Goal: Answer question/provide support: Share knowledge or assist other users

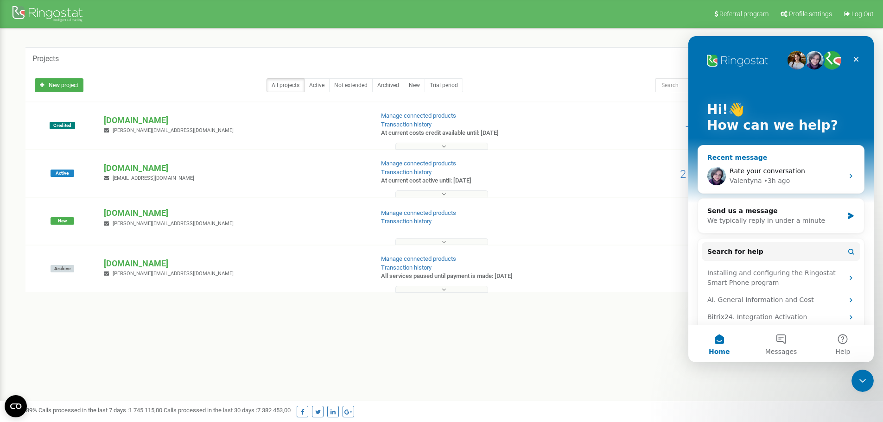
click at [783, 180] on div "• 3h ago" at bounding box center [777, 181] width 26 height 10
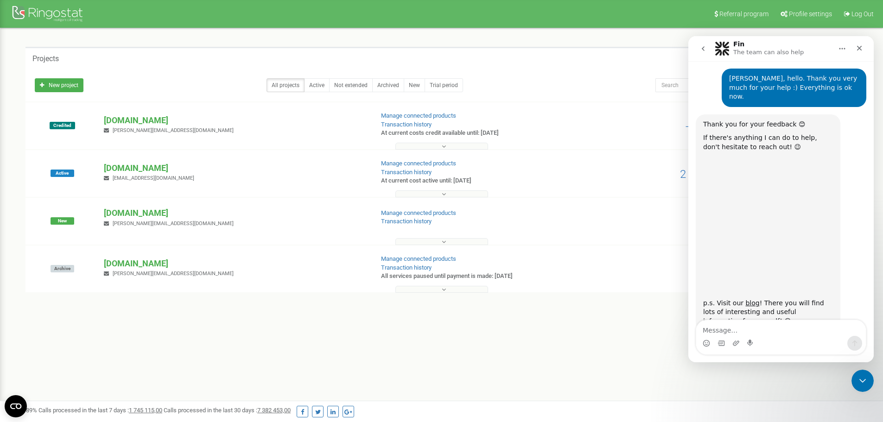
scroll to position [1169, 0]
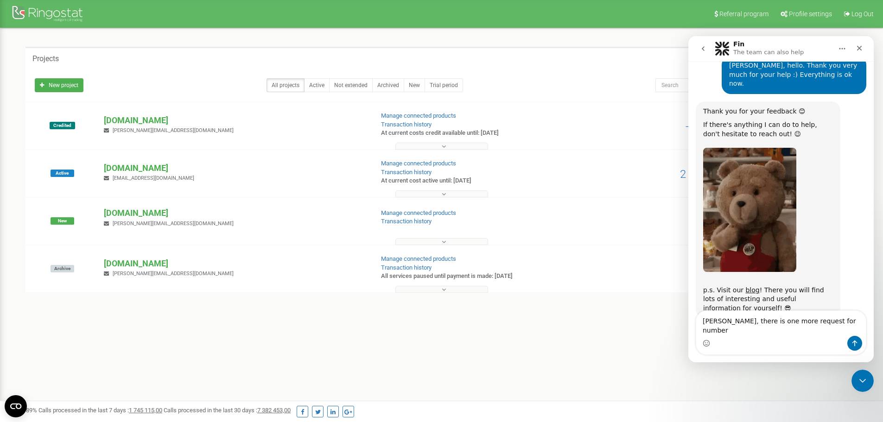
type textarea "Valentina, there is one more request for numbers"
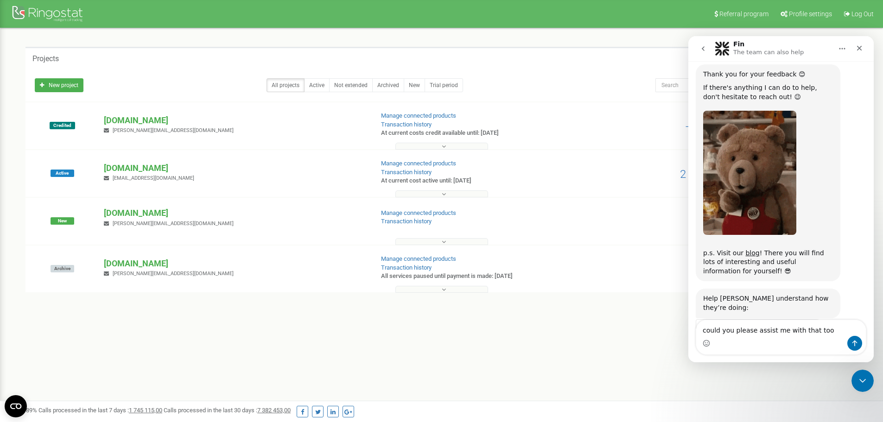
type textarea "could you please assist me with that too ?"
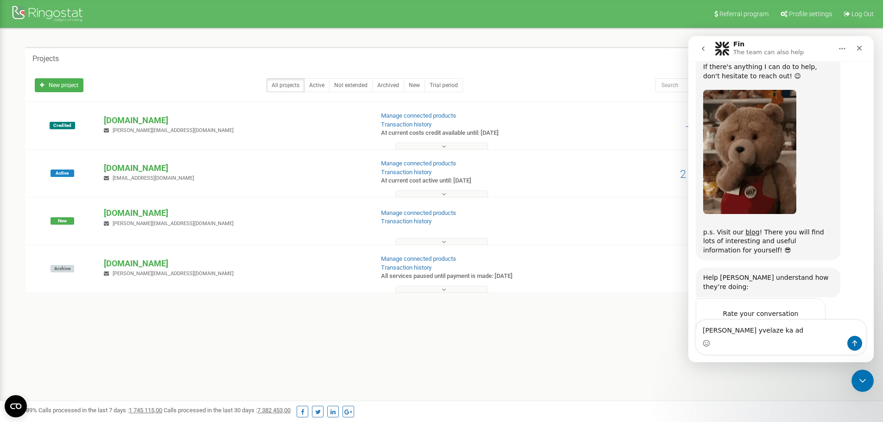
type textarea "sergi aris yvelaze ka ada"
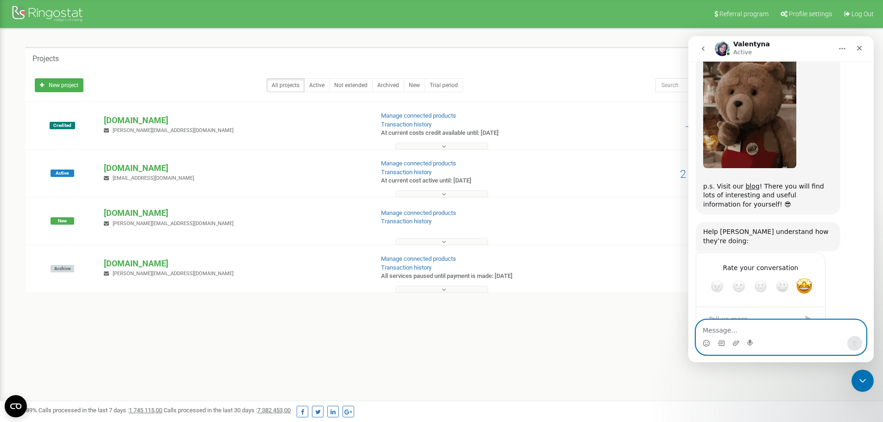
click at [768, 323] on textarea "Message…" at bounding box center [781, 328] width 170 height 16
type textarea "moment"
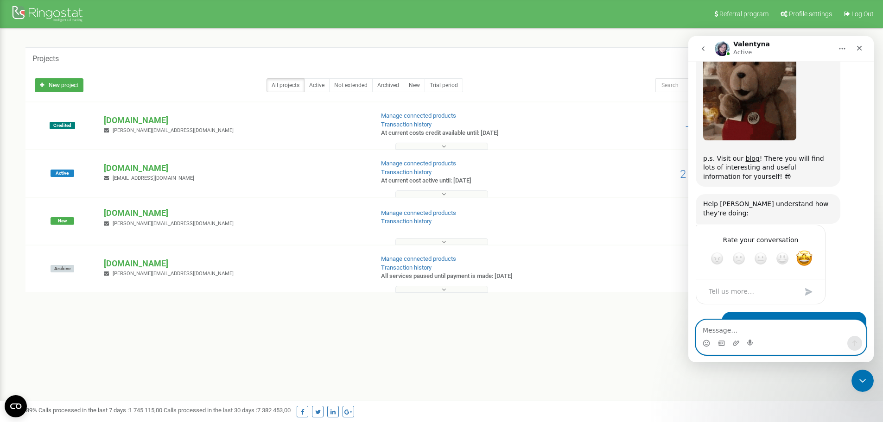
paste textarea "Mintautė Trumpiškytė needs NL number Artūras Žuromskas needs DK number Elvis Ru…"
type textarea "Mintautė Trumpiškytė needs NL number Artūras Žuromskas needs DK number Elvis Ru…"
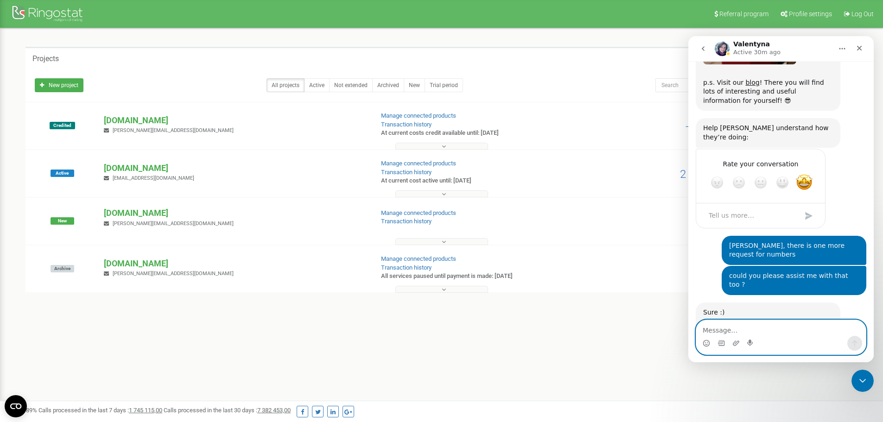
scroll to position [1441, 0]
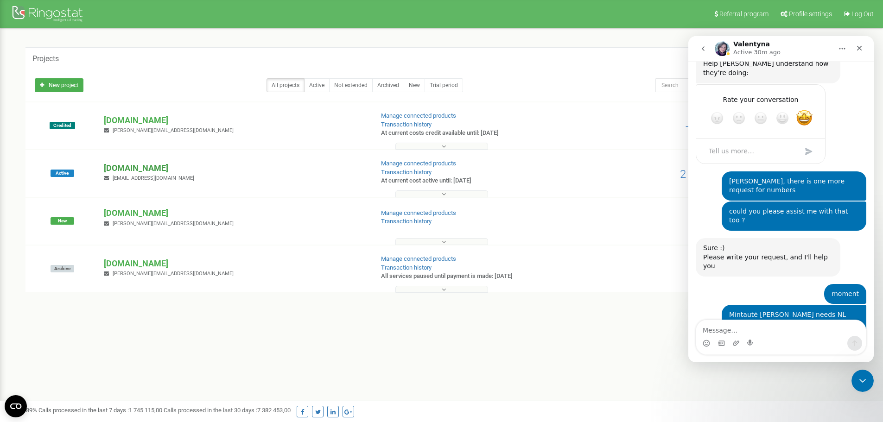
click at [125, 165] on p "[DOMAIN_NAME]" at bounding box center [235, 168] width 262 height 12
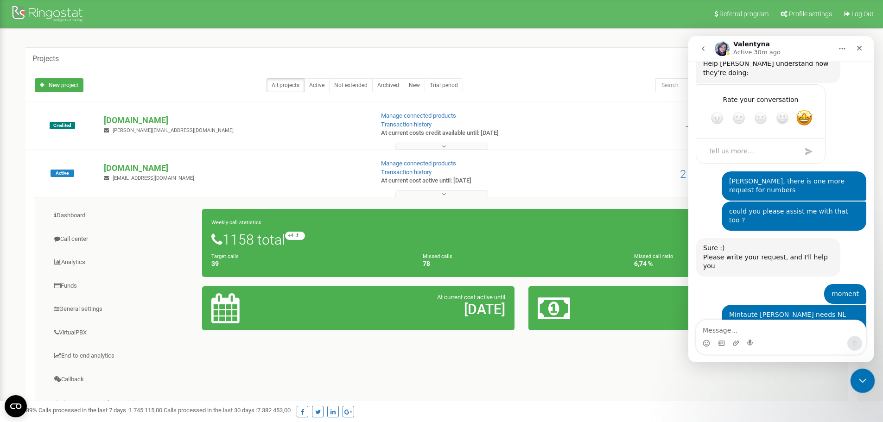
click at [859, 372] on div "Close Intercom Messenger" at bounding box center [861, 379] width 22 height 22
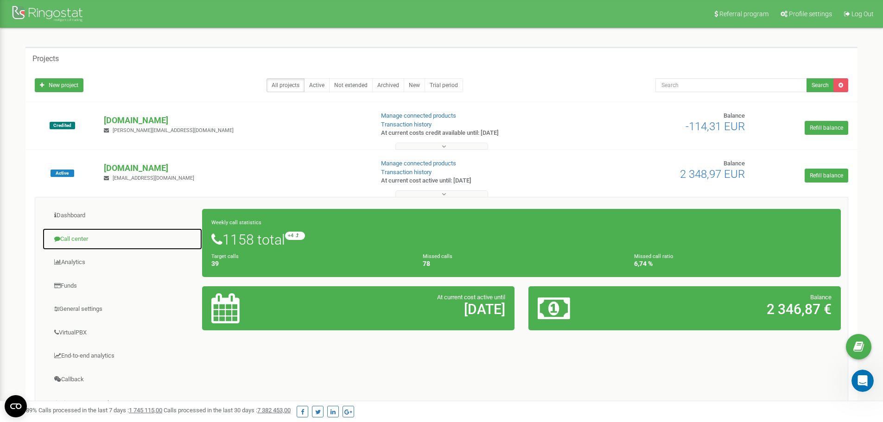
click at [74, 239] on link "Call center" at bounding box center [122, 239] width 160 height 23
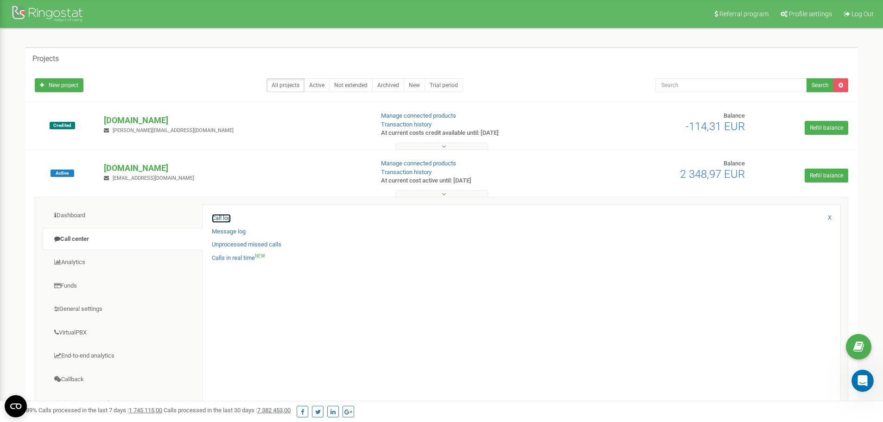
click at [229, 215] on link "Call log" at bounding box center [221, 218] width 19 height 9
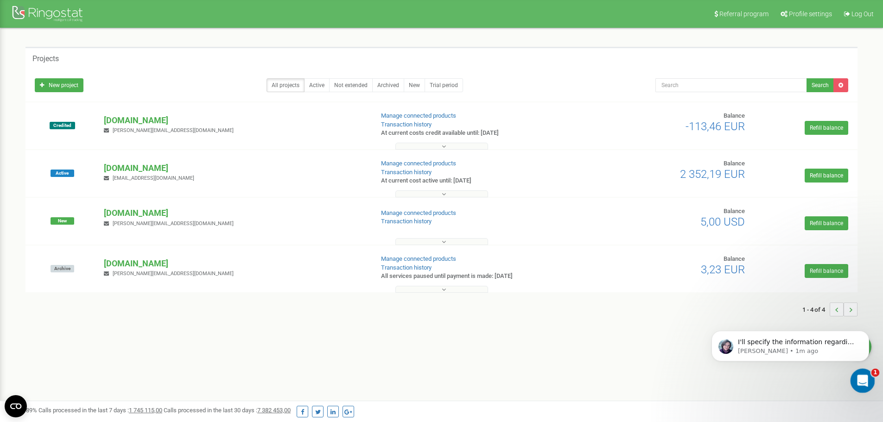
click at [858, 373] on icon "Open Intercom Messenger" at bounding box center [861, 379] width 15 height 15
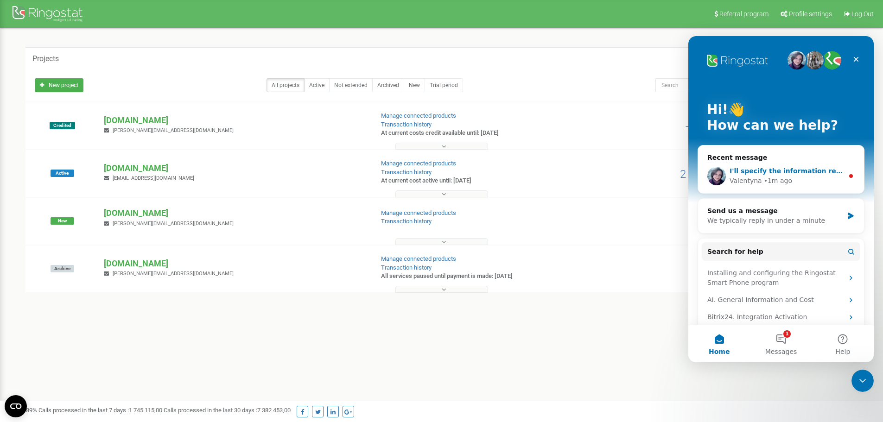
click at [772, 170] on span "I'll specify the information regarding your question and write to you👍" at bounding box center [858, 170] width 258 height 7
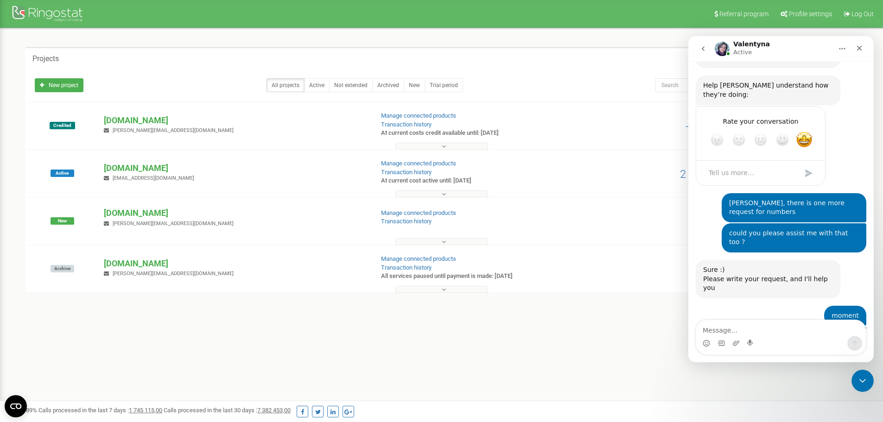
scroll to position [1429, 0]
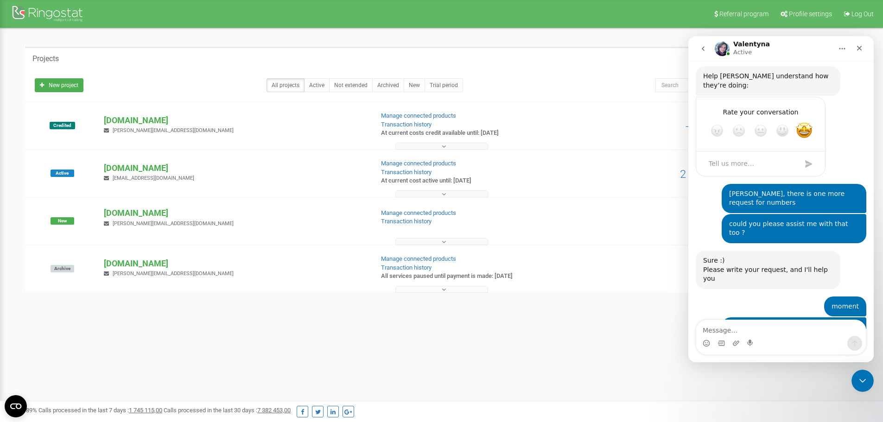
click at [776, 330] on textarea "Message…" at bounding box center [781, 328] width 170 height 16
type textarea "thanks"
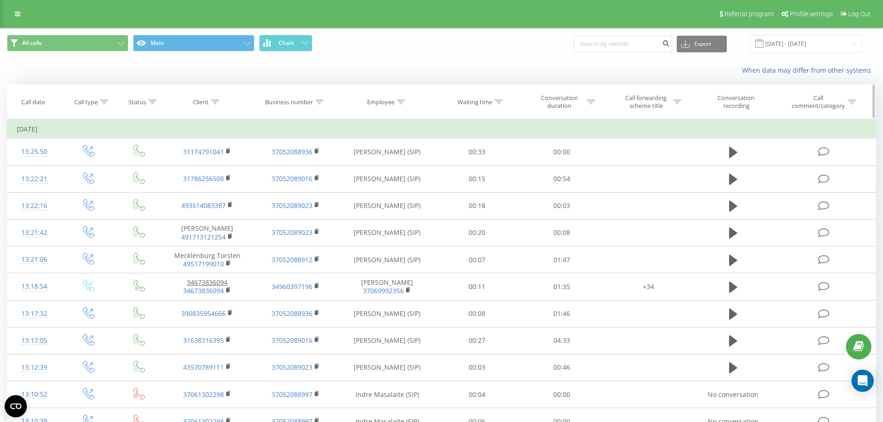
click at [399, 102] on icon at bounding box center [401, 102] width 8 height 5
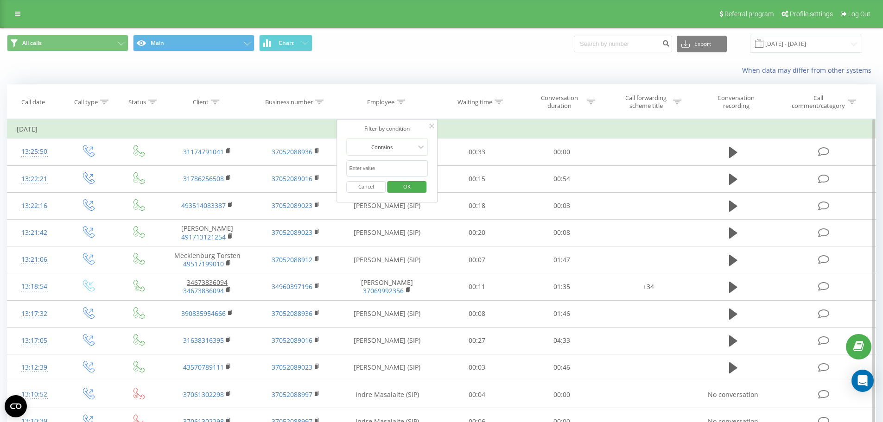
click at [375, 167] on input "text" at bounding box center [387, 168] width 82 height 16
paste input "[PERSON_NAME] [PERSON_NAME]"
type input "[PERSON_NAME] [PERSON_NAME]"
click at [418, 184] on span "OK" at bounding box center [407, 186] width 26 height 14
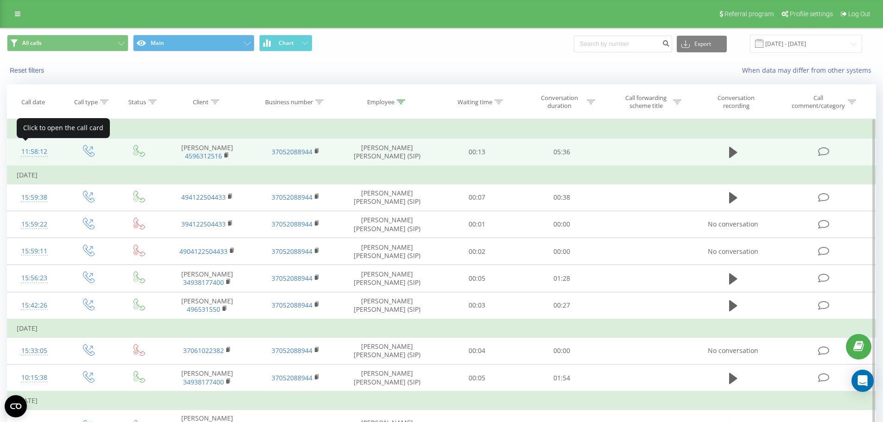
click at [39, 149] on div "11:58:12" at bounding box center [35, 152] width 36 height 18
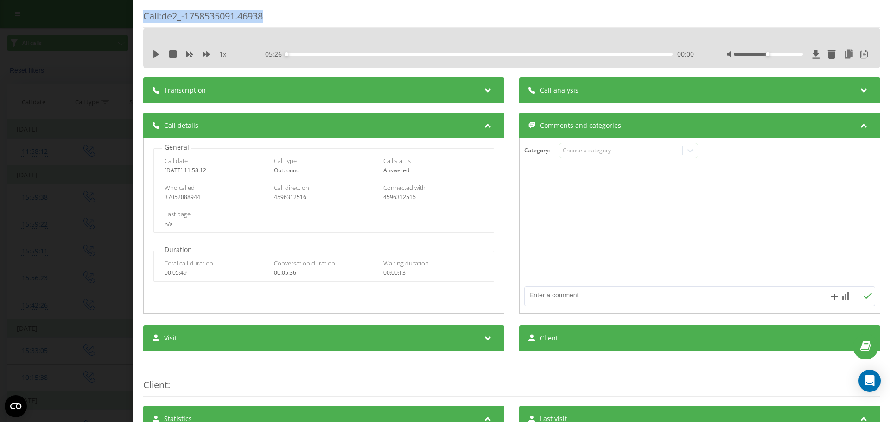
drag, startPoint x: 281, startPoint y: 17, endPoint x: 143, endPoint y: 14, distance: 137.7
click at [143, 14] on div "Call : de2_-1758535091.46938" at bounding box center [511, 19] width 737 height 18
copy div "Call : de2_-1758535091.46938"
click at [116, 14] on div "Call : de2_-1758535091.46938 1 x - 05:26 00:00 00:00 Transcription 00:08 Hello,…" at bounding box center [445, 211] width 890 height 422
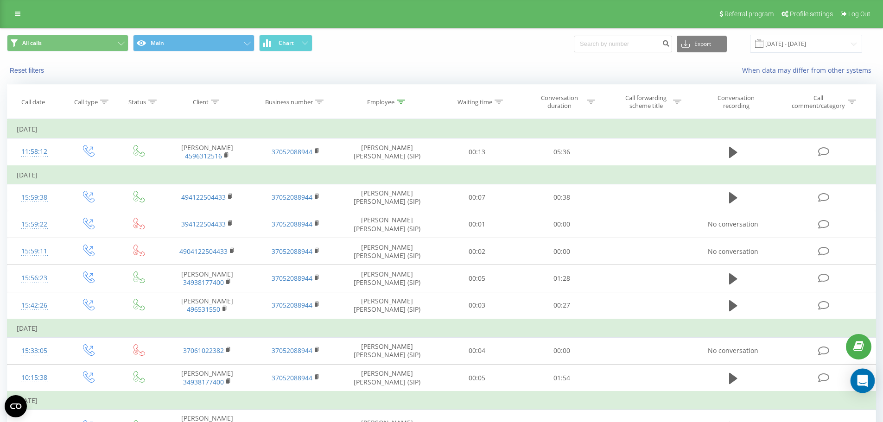
click at [860, 380] on icon "Open Intercom Messenger" at bounding box center [862, 381] width 11 height 12
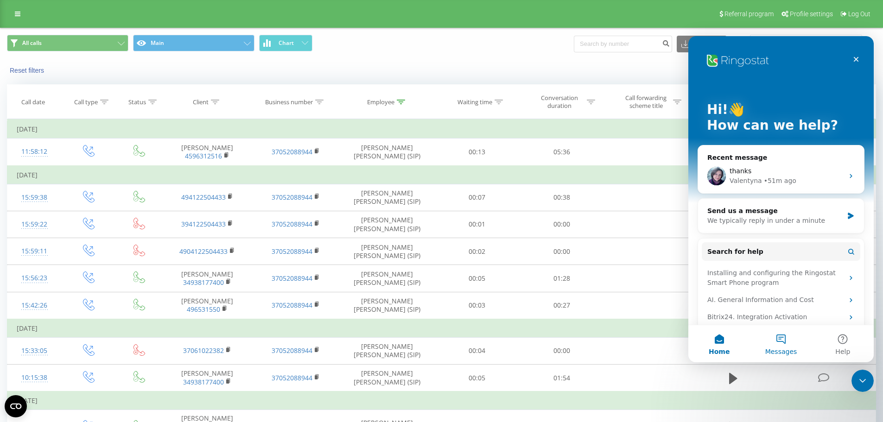
click at [778, 337] on button "Messages" at bounding box center [781, 343] width 62 height 37
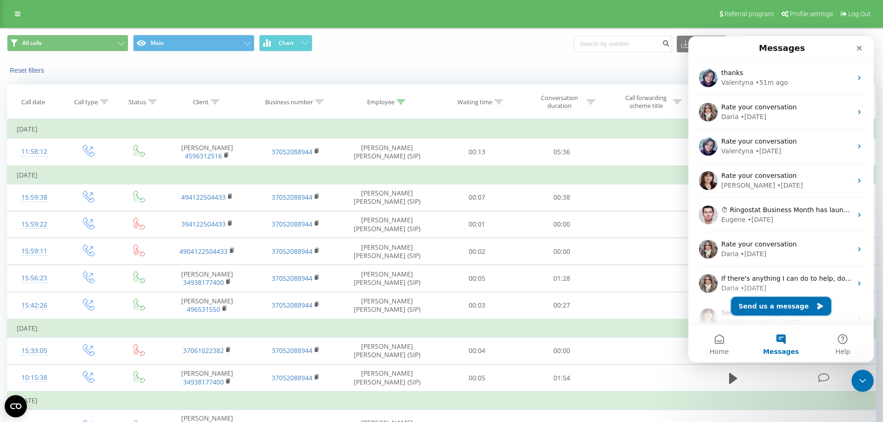
click at [774, 308] on button "Send us a message" at bounding box center [781, 306] width 100 height 19
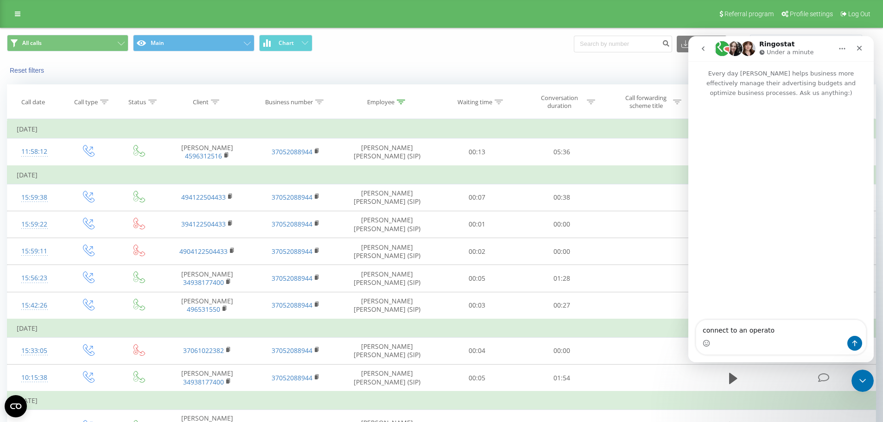
type textarea "connect to an operator"
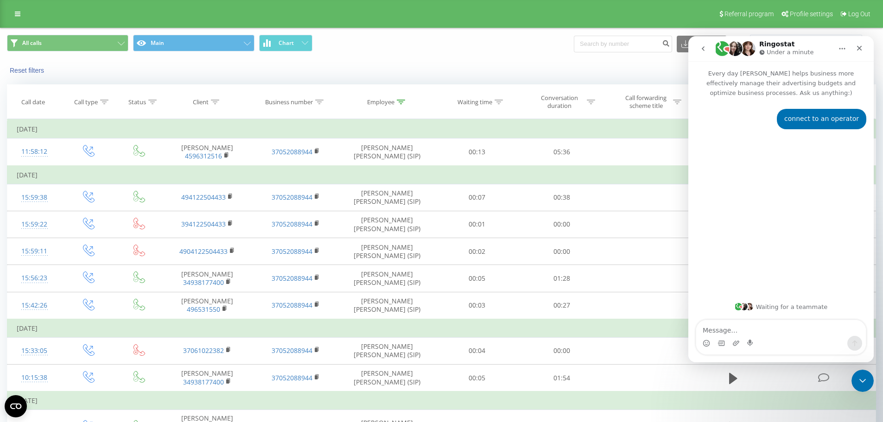
click at [804, 117] on div "connect to an operator" at bounding box center [821, 118] width 75 height 9
click at [806, 115] on div "connect to an operator" at bounding box center [821, 118] width 75 height 9
click at [806, 118] on div "connect to an operator" at bounding box center [821, 118] width 75 height 9
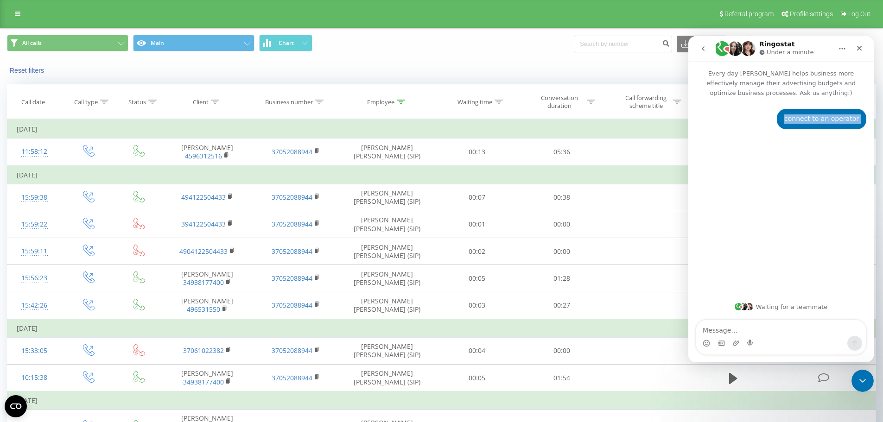
click at [806, 119] on div "connect to an operator" at bounding box center [821, 118] width 75 height 9
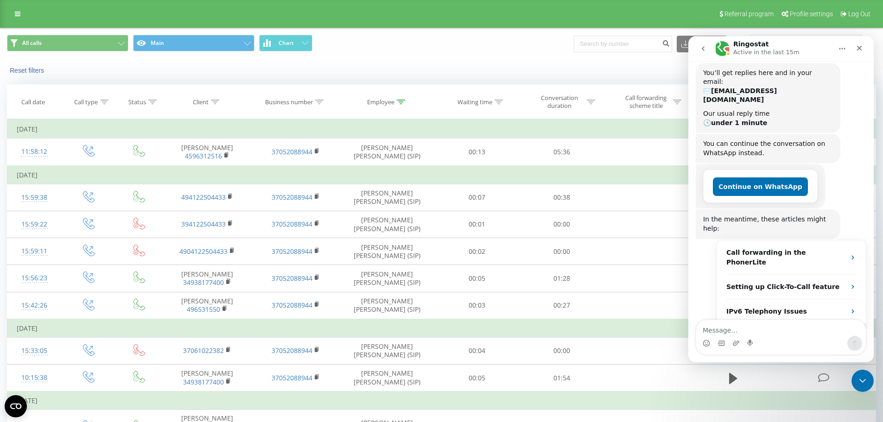
scroll to position [150, 0]
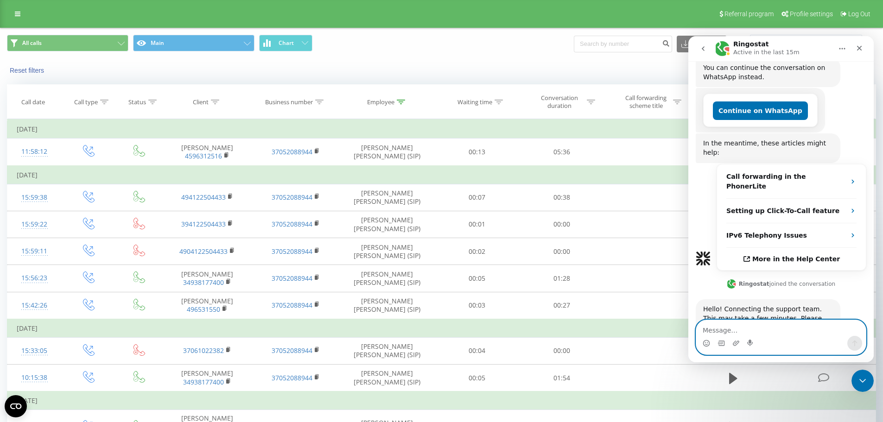
click at [745, 327] on textarea "Message…" at bounding box center [781, 328] width 170 height 16
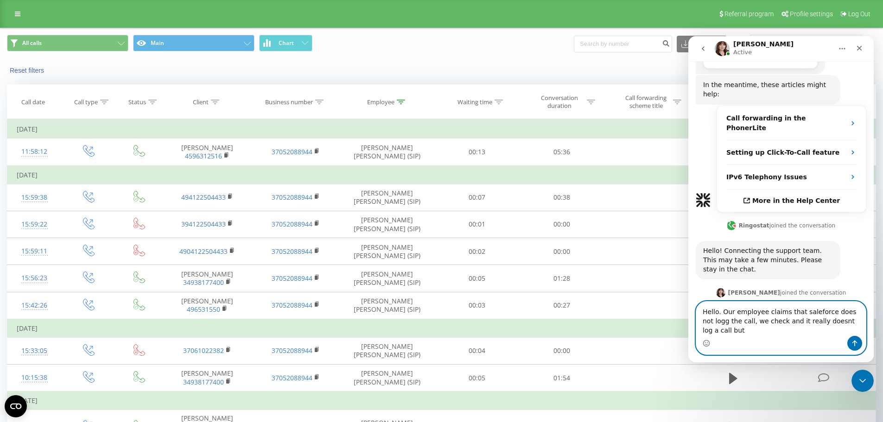
scroll to position [217, 0]
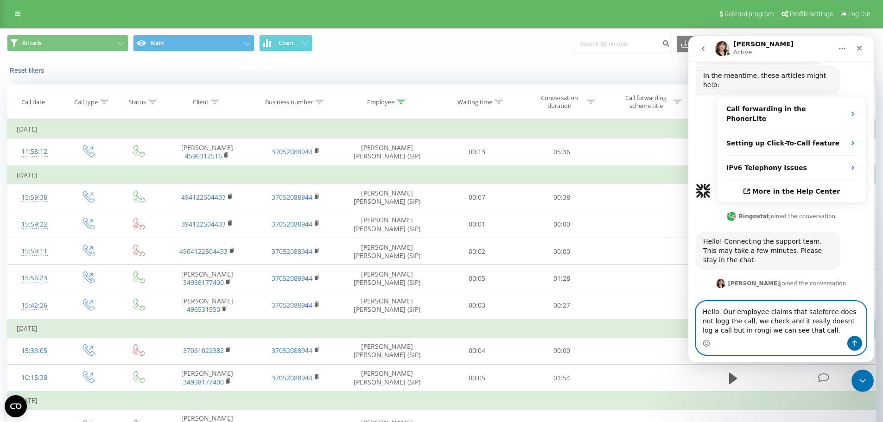
drag, startPoint x: 803, startPoint y: 310, endPoint x: 811, endPoint y: 309, distance: 8.5
click at [811, 309] on textarea "Hello. Our employee claims that saleforce does not logg the call, we check and …" at bounding box center [781, 319] width 170 height 34
click at [708, 321] on textarea "Hello. Our employee claims that salesforcedoes not logg the call, we check and …" at bounding box center [781, 319] width 170 height 34
click at [712, 331] on textarea "Hello. Our employee claims that salesforcedoes not log the call, we check and i…" at bounding box center [781, 319] width 170 height 34
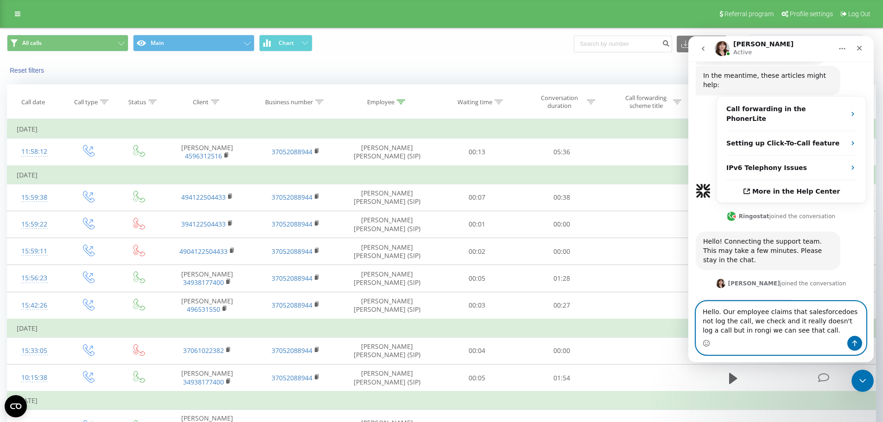
click at [712, 331] on textarea "Hello. Our employee claims that salesforcedoes not log the call, we check and i…" at bounding box center [781, 319] width 170 height 34
click at [780, 330] on textarea "Hello. Our employee claims that salesforcedoes not log the call, we check and i…" at bounding box center [781, 319] width 170 height 34
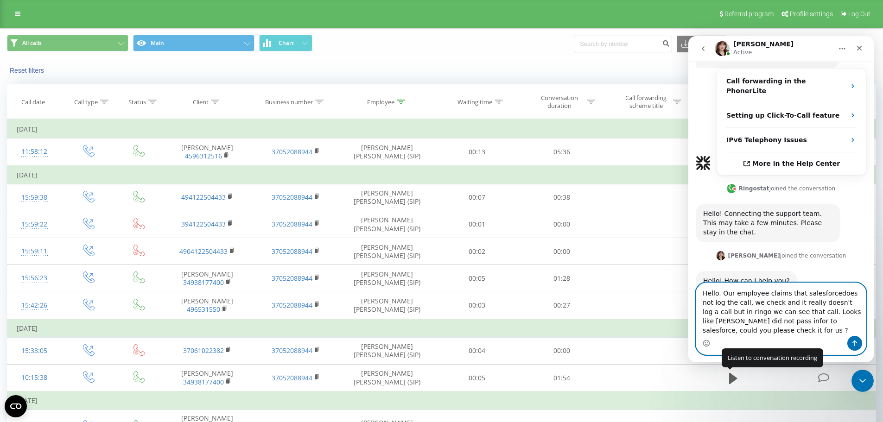
scroll to position [254, 0]
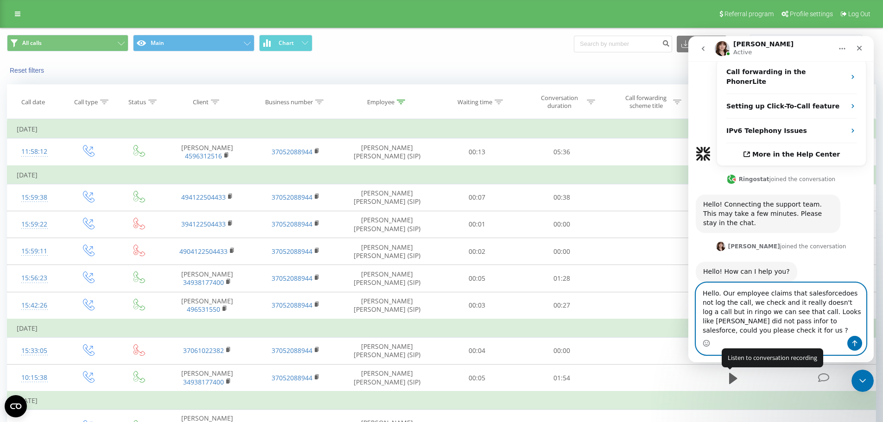
paste textarea "Call: de2_-1758535091.46938"
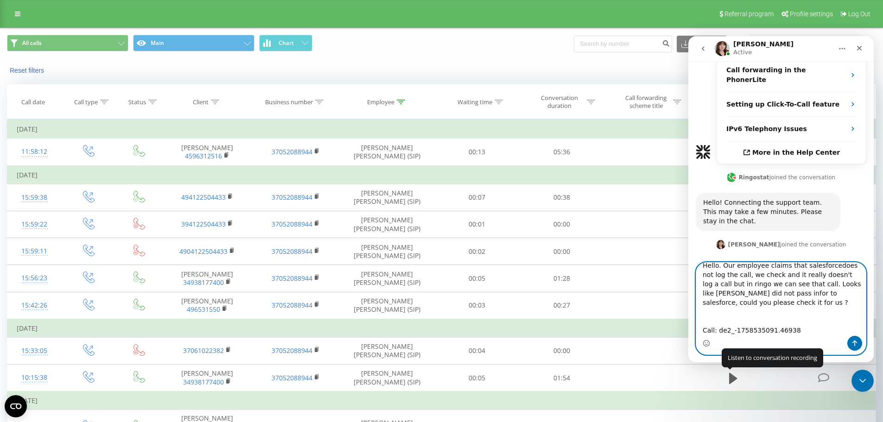
scroll to position [34, 0]
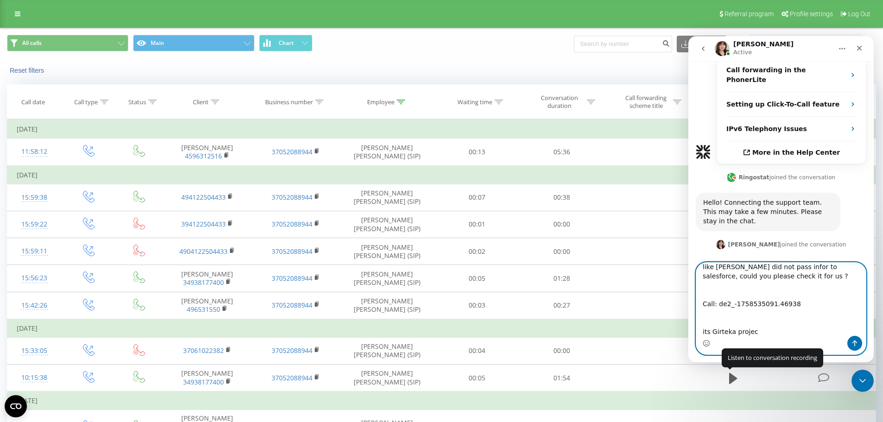
type textarea "Hello. Our employee claims that salesforcedoes not log the call, we check and i…"
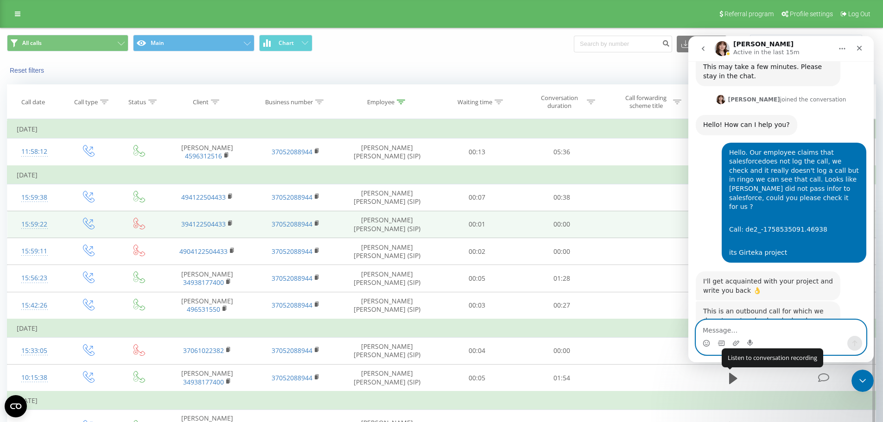
scroll to position [411, 0]
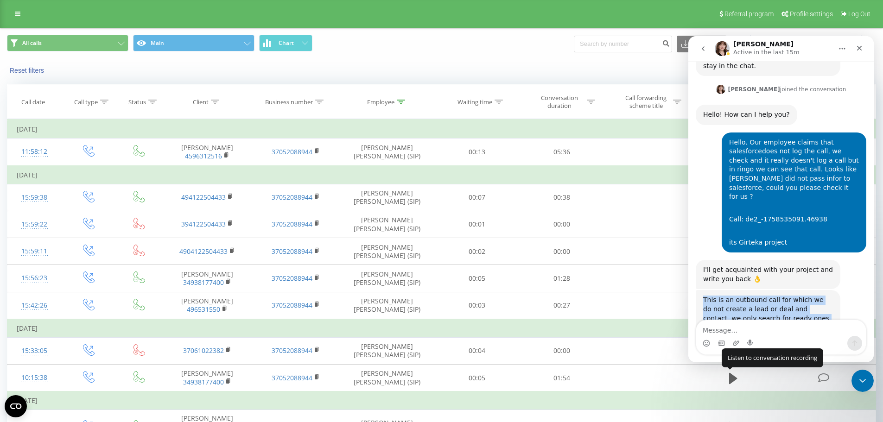
drag, startPoint x: 796, startPoint y: 291, endPoint x: 704, endPoint y: 255, distance: 98.6
click at [704, 296] on div "This is an outbound call for which we do not create a lead or deal and contact,…" at bounding box center [768, 323] width 130 height 55
copy div "This is an outbound call for which we do not create a lead or deal and contact,…"
click at [20, 9] on link at bounding box center [17, 13] width 17 height 13
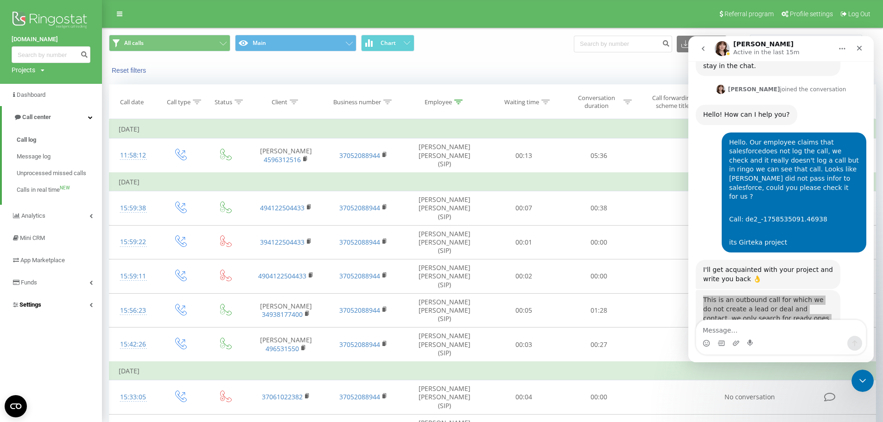
click at [57, 308] on link "Settings" at bounding box center [51, 305] width 102 height 22
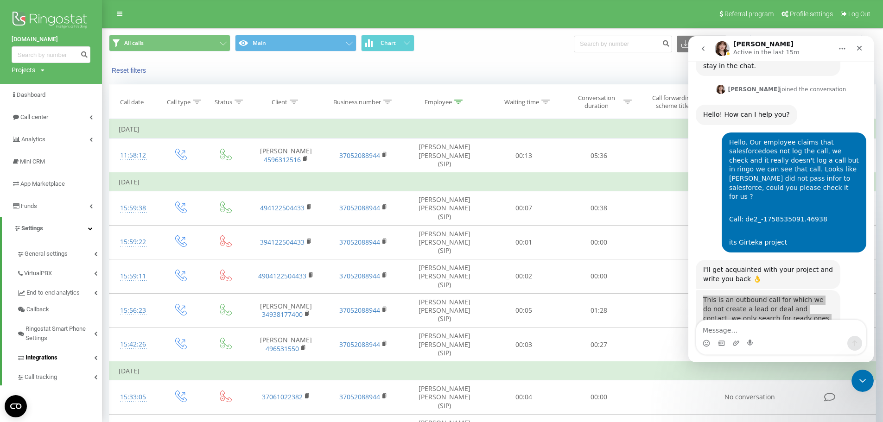
click at [49, 356] on span "Integrations" at bounding box center [41, 357] width 32 height 9
click at [46, 13] on img at bounding box center [51, 20] width 79 height 23
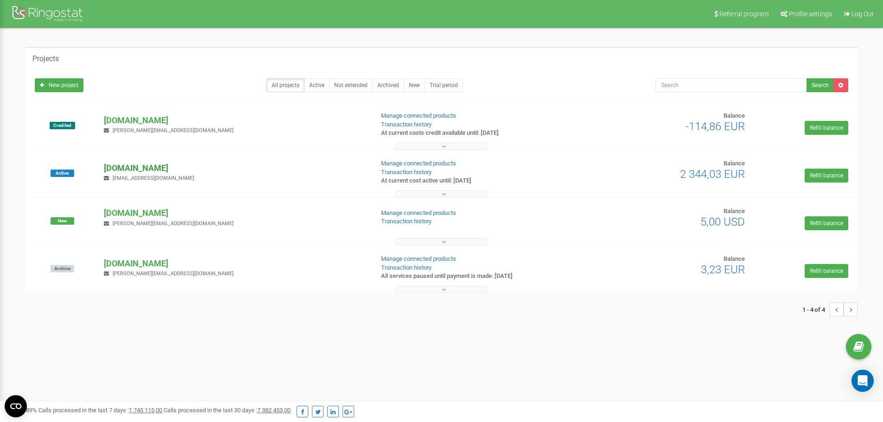
click at [119, 166] on p "[DOMAIN_NAME]" at bounding box center [235, 168] width 262 height 12
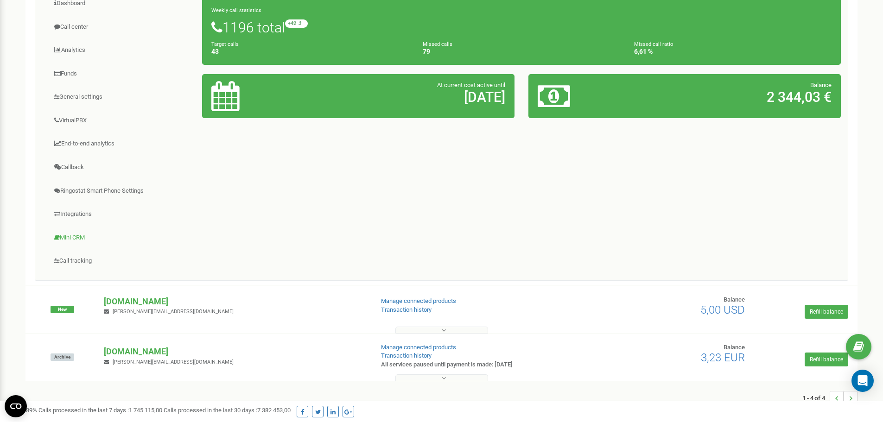
scroll to position [223, 0]
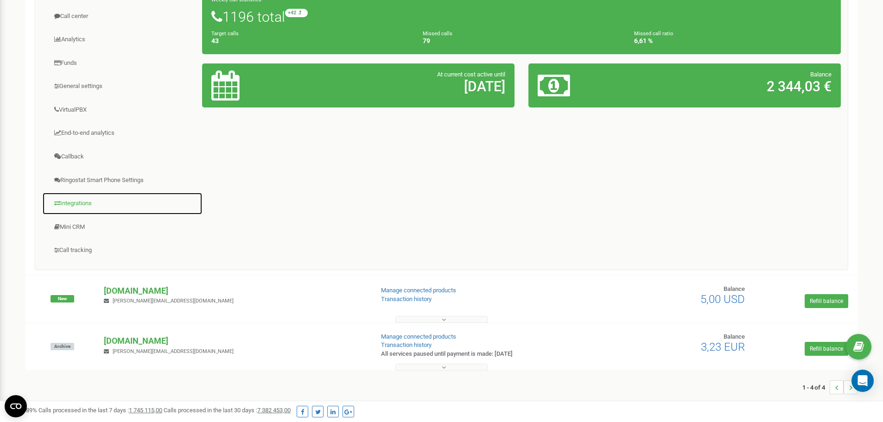
click at [74, 204] on link "Integrations" at bounding box center [122, 203] width 160 height 23
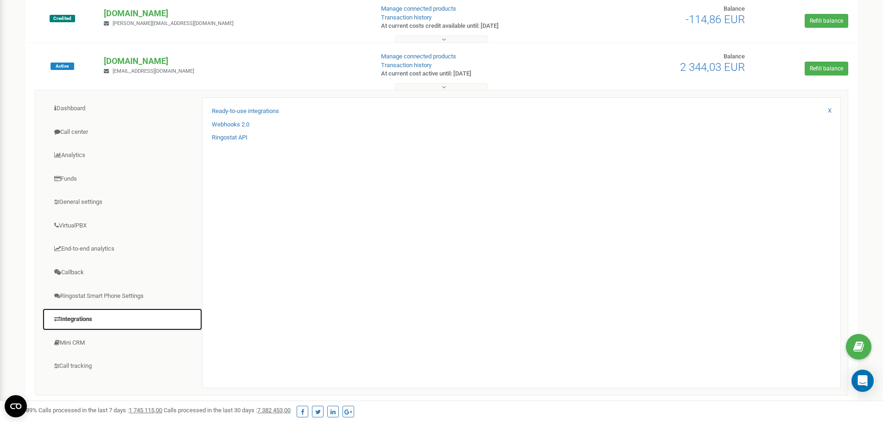
scroll to position [94, 0]
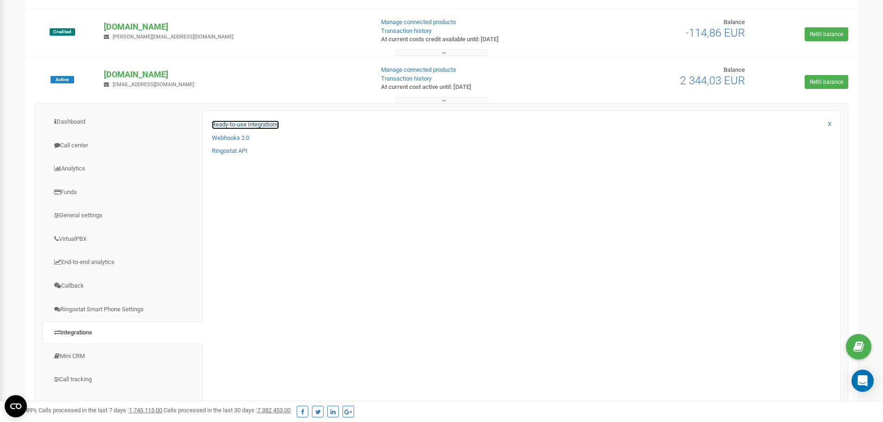
click at [242, 123] on link "Ready-to-use integrations" at bounding box center [245, 124] width 67 height 9
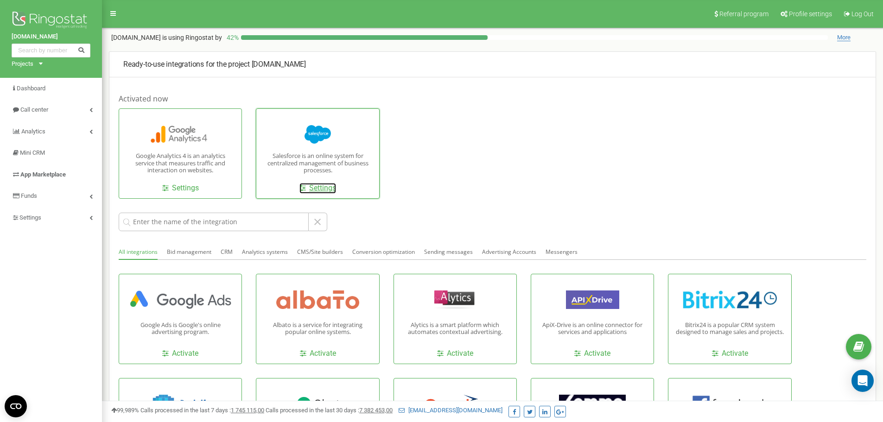
click at [321, 186] on link "Settings" at bounding box center [317, 188] width 37 height 11
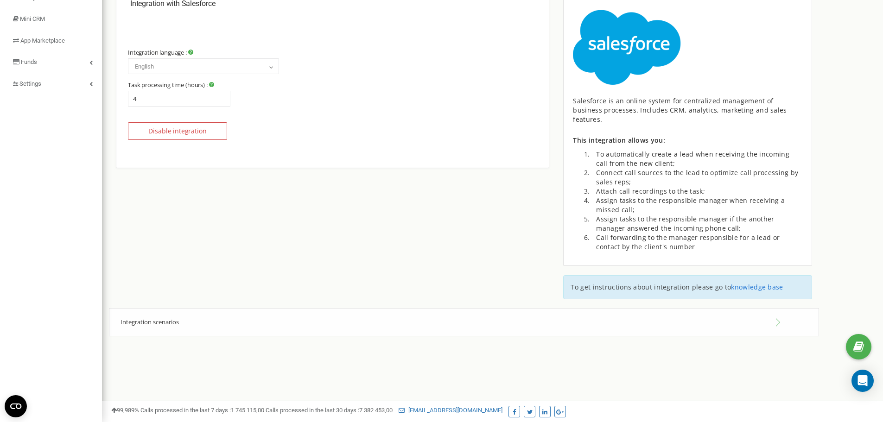
click at [179, 318] on span "Integration scenarios" at bounding box center [149, 322] width 58 height 8
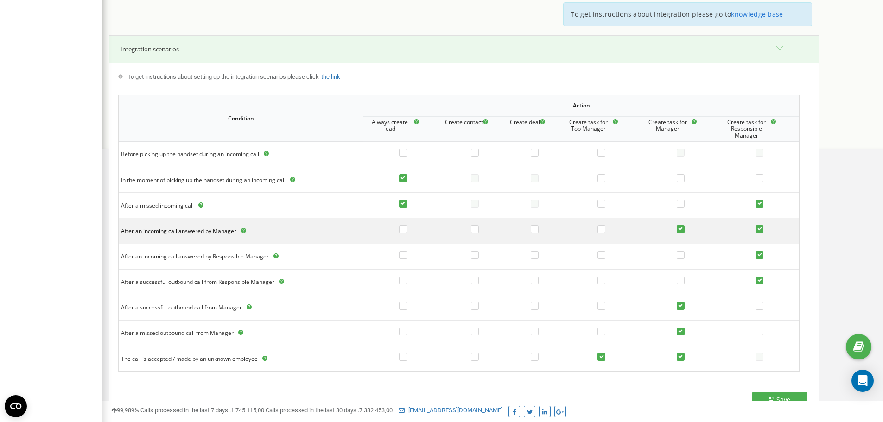
scroll to position [423, 0]
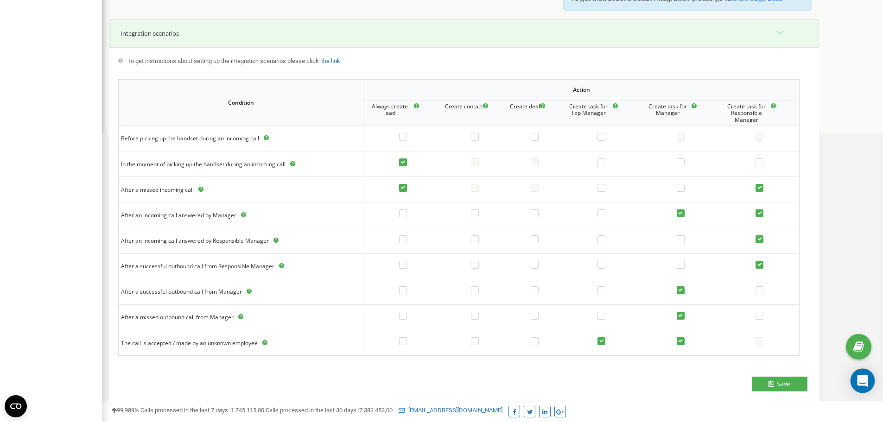
click at [866, 379] on icon "Open Intercom Messenger" at bounding box center [862, 381] width 11 height 12
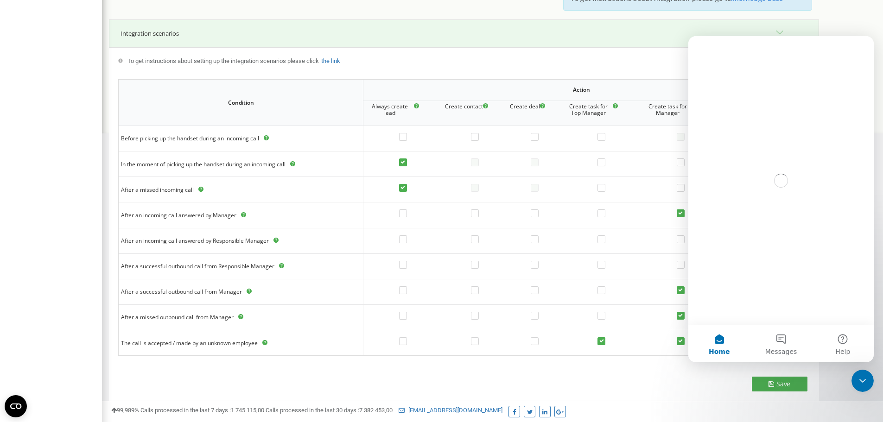
scroll to position [0, 0]
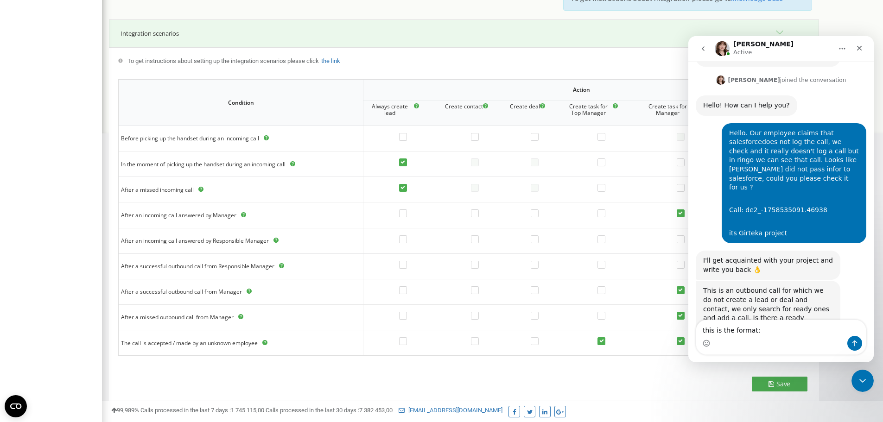
scroll to position [430, 0]
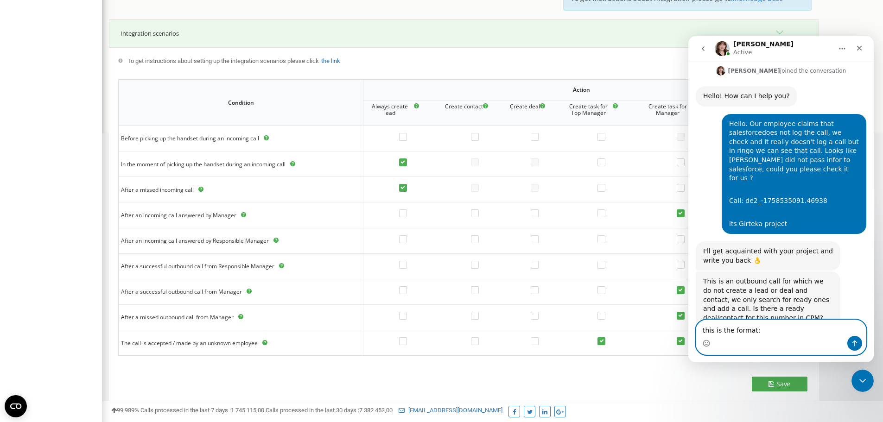
click at [747, 323] on textarea "this is the format:" at bounding box center [781, 328] width 170 height 16
drag, startPoint x: 761, startPoint y: 313, endPoint x: 697, endPoint y: 315, distance: 63.5
click at [697, 320] on textarea "this is the format:" at bounding box center [781, 328] width 170 height 16
paste textarea "we had ready deal/contact for this number and the number format is +45 96 31 25…"
type textarea "we had ready deal/contact for this number and the number format is +45 96 31 25…"
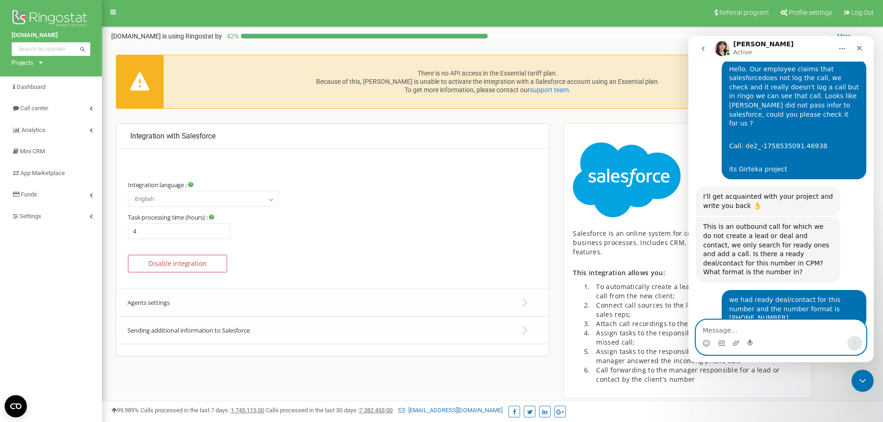
scroll to position [0, 0]
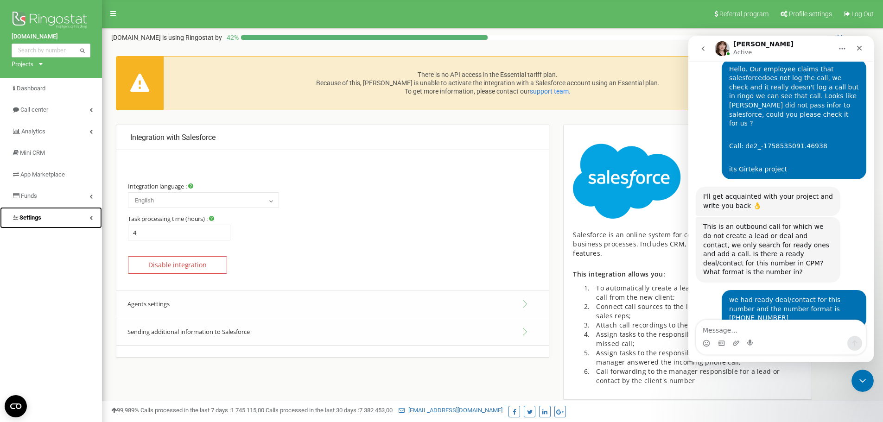
click at [56, 215] on link "Settings" at bounding box center [51, 218] width 102 height 22
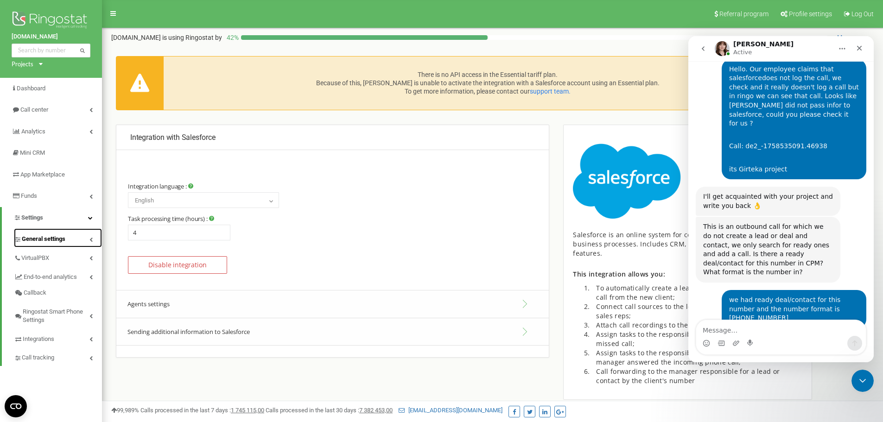
click at [39, 238] on span "General settings" at bounding box center [44, 239] width 44 height 9
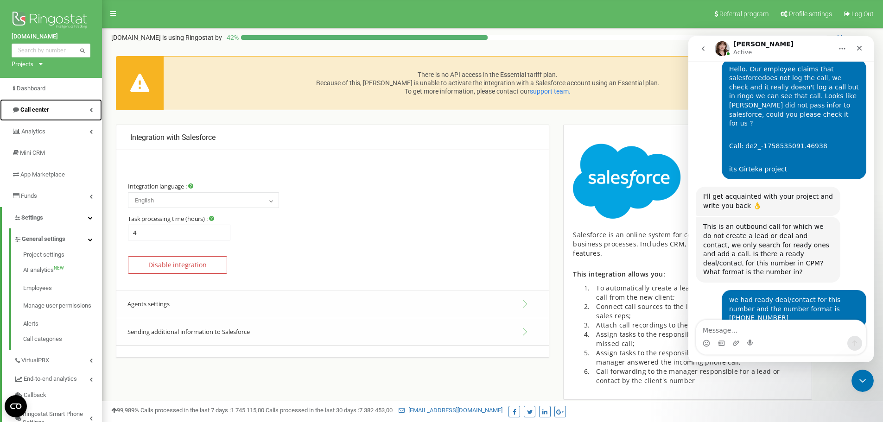
click at [44, 108] on span "Call center" at bounding box center [34, 109] width 29 height 7
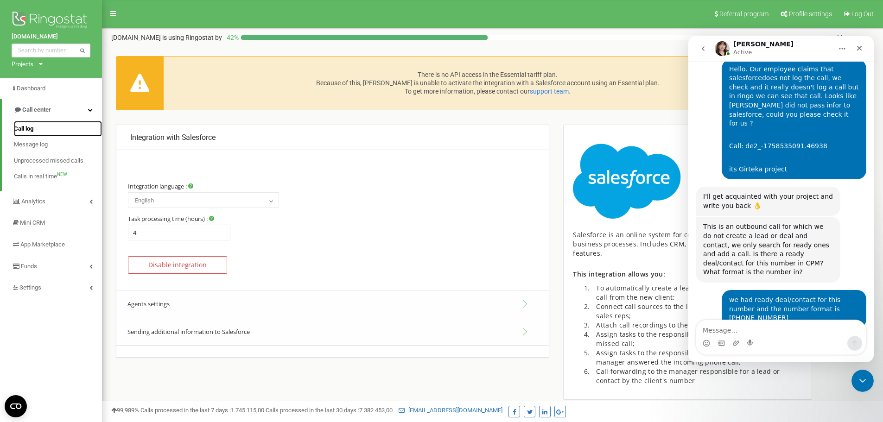
click at [30, 126] on span "Call log" at bounding box center [23, 129] width 19 height 9
click at [740, 328] on textarea "Message…" at bounding box center [781, 328] width 170 height 16
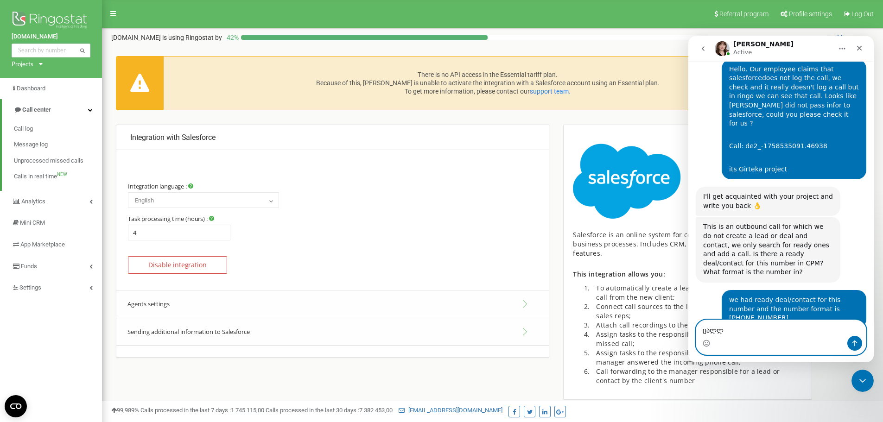
type textarea "ცალლ"
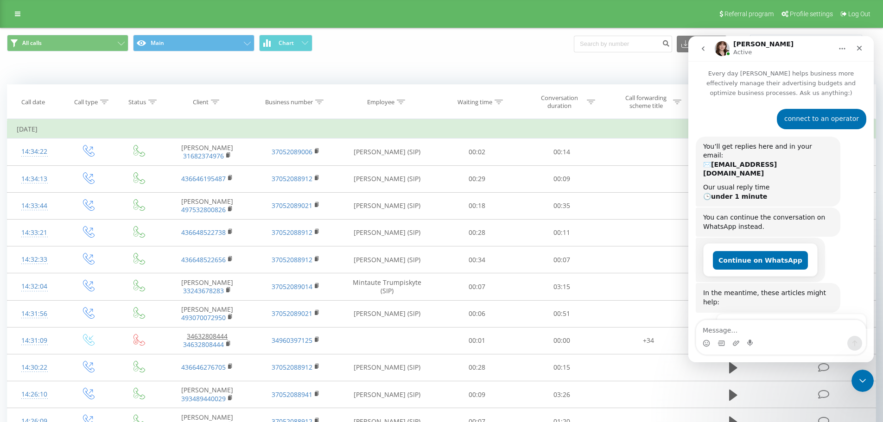
scroll to position [485, 0]
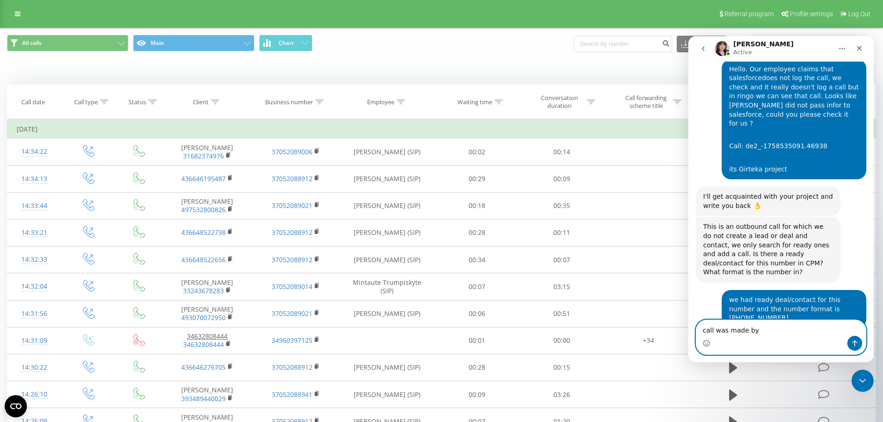
paste textarea "[PERSON_NAME] [PERSON_NAME]"
type textarea "call was made by Antonio Rui Lopes Rodrigues"
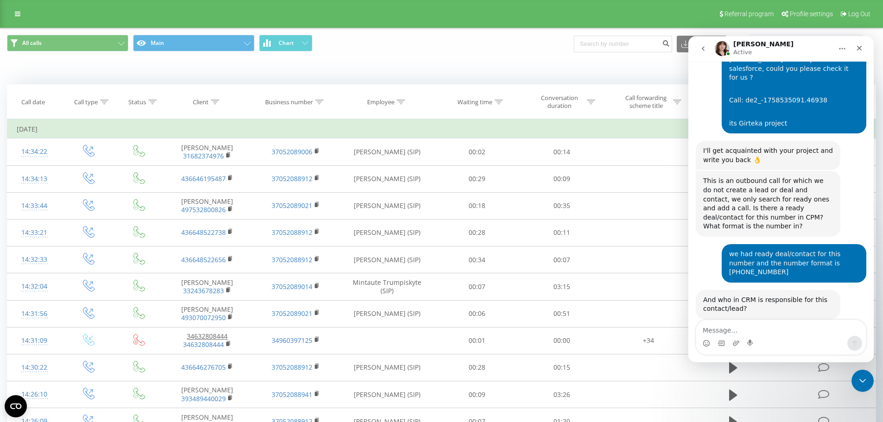
scroll to position [566, 0]
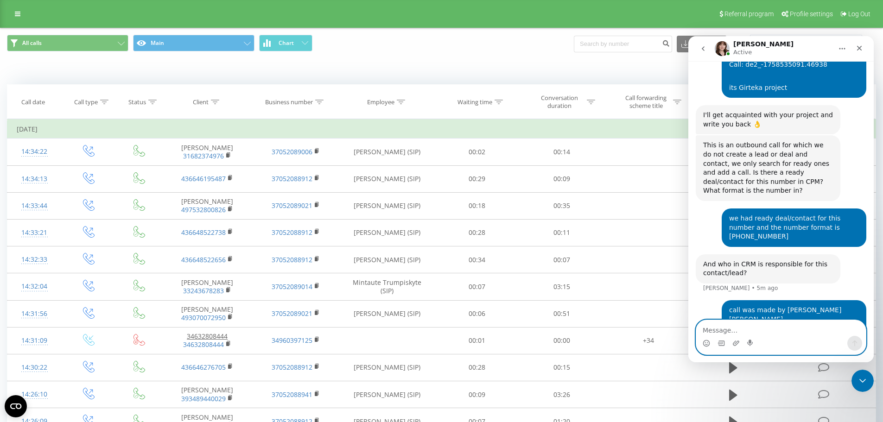
click at [742, 331] on textarea "Message…" at bounding box center [781, 328] width 170 height 16
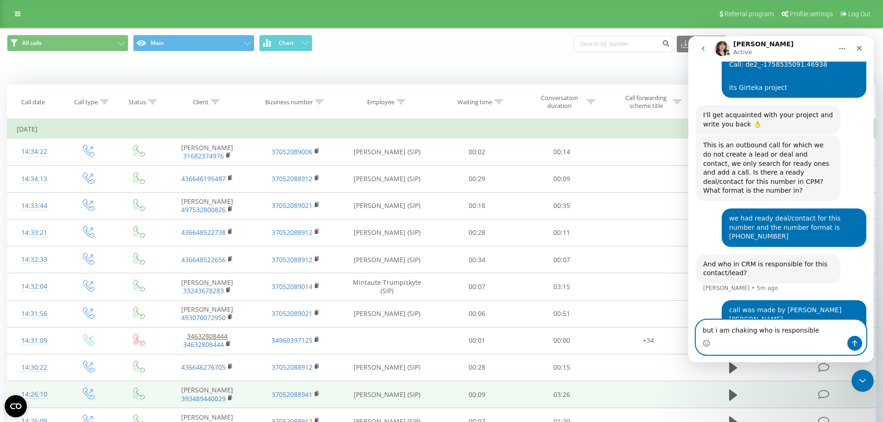
type textarea "but i am chaking who is responsible"
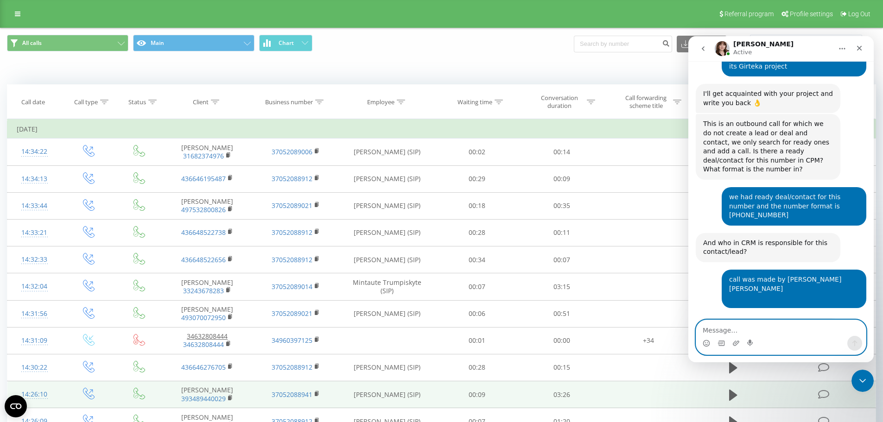
scroll to position [595, 0]
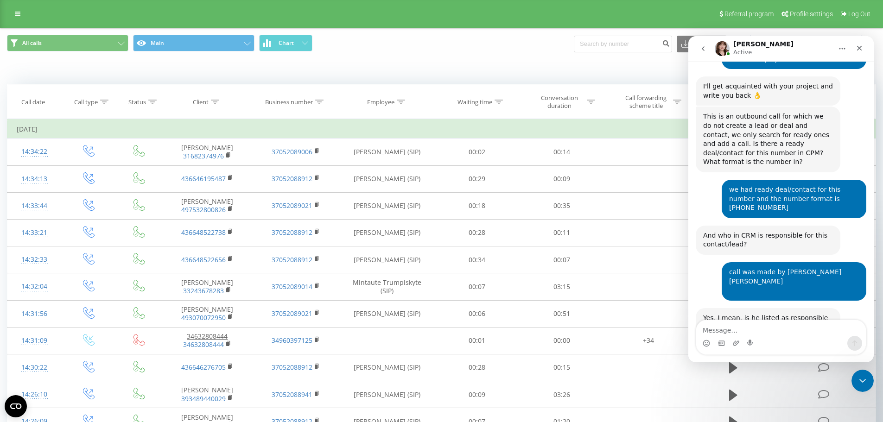
drag, startPoint x: 828, startPoint y: 259, endPoint x: 825, endPoint y: 275, distance: 16.9
click at [825, 308] on div "Yes, I mean, is he listed as responsible for both contact and lead in the CPM? …" at bounding box center [781, 331] width 171 height 46
click at [778, 334] on textarea "Message…" at bounding box center [781, 328] width 170 height 16
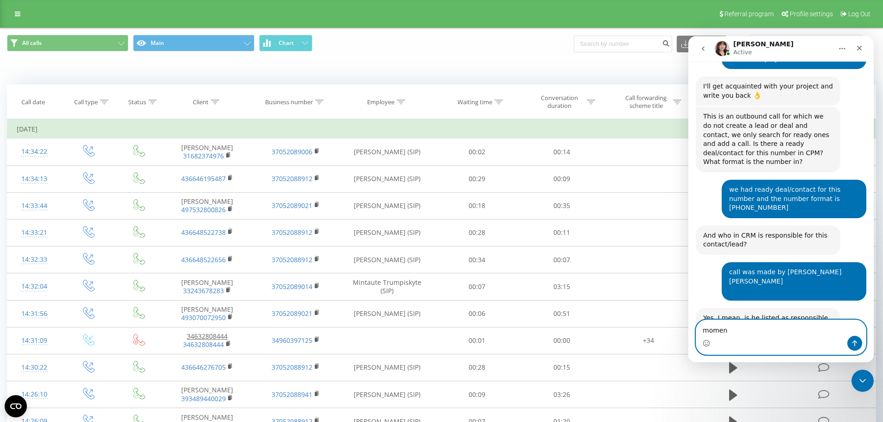
type textarea "moment"
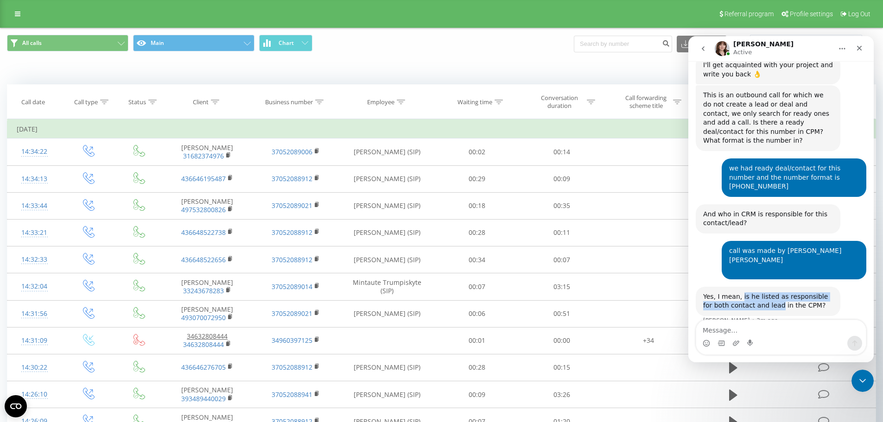
drag, startPoint x: 738, startPoint y: 231, endPoint x: 766, endPoint y: 242, distance: 30.4
click at [766, 292] on div "Yes, I mean, is he listed as responsible for both contact and lead in the CPM?" at bounding box center [768, 301] width 130 height 18
copy div "is he listed as responsible for both contact and lead"
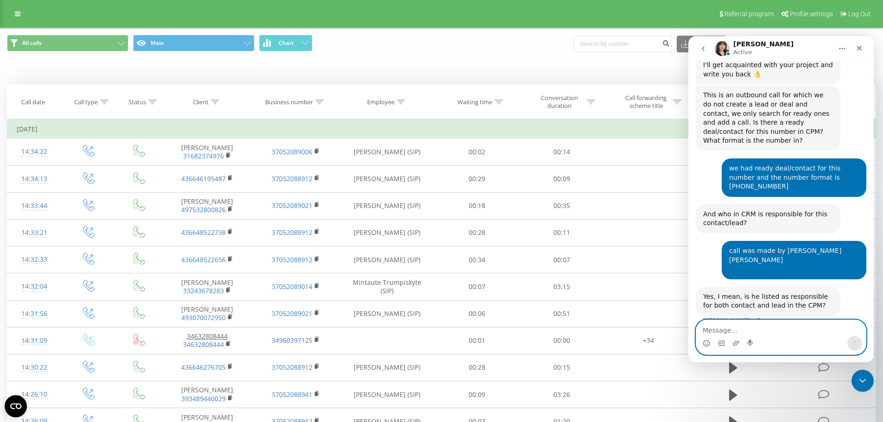
click at [734, 329] on textarea "Message…" at bounding box center [781, 328] width 170 height 16
paste textarea "is he listed as responsible for both contact and lead"
type textarea "is he listed as responsible for both contact and lead"
drag, startPoint x: 718, startPoint y: 328, endPoint x: 734, endPoint y: 331, distance: 16.1
click at [718, 328] on textarea "Message…" at bounding box center [781, 328] width 170 height 16
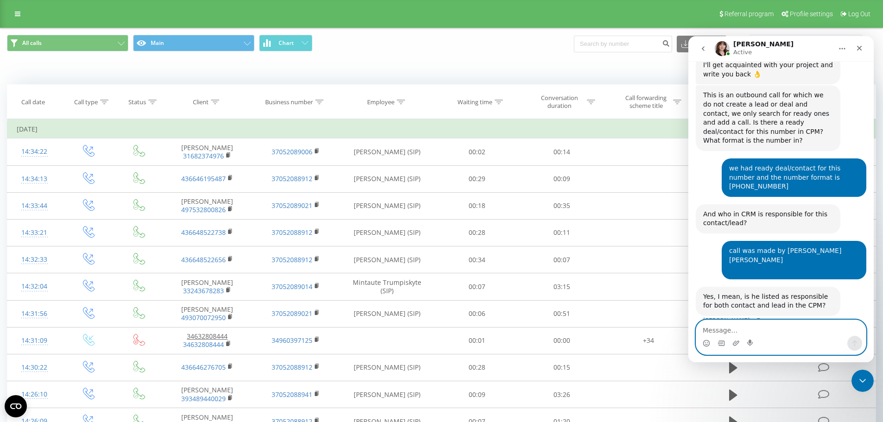
paste textarea "Antonio Rui Lopes Rodrigues?"
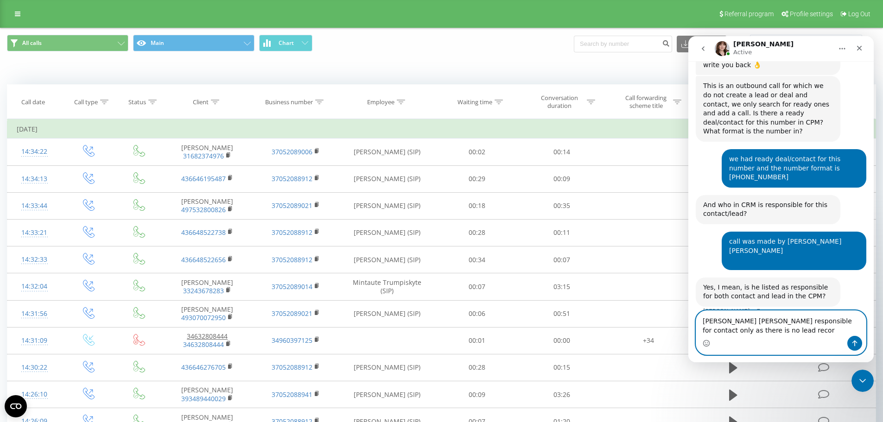
type textarea "Antonio Rui Lopes Rodrigues responsible for contact only as there is no lead re…"
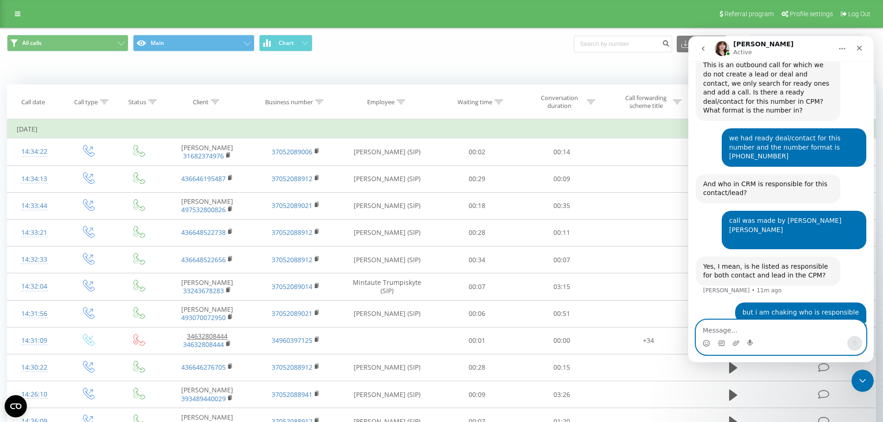
scroll to position [683, 0]
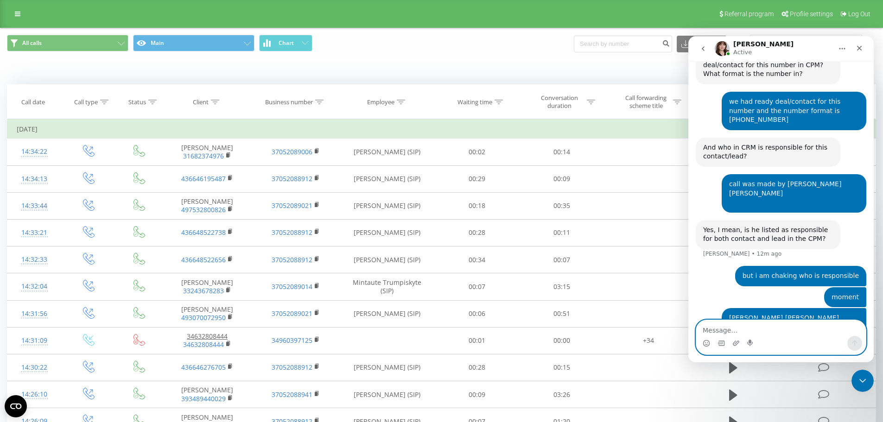
click at [713, 330] on textarea "Message…" at bounding box center [781, 328] width 170 height 16
paste textarea "but no call was loged"
type textarea "no call was loged"
click at [849, 341] on button "Send a message…" at bounding box center [854, 343] width 15 height 15
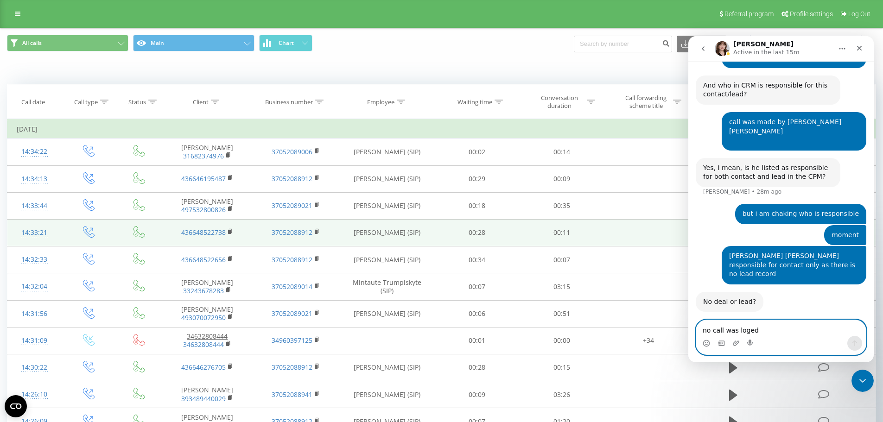
scroll to position [766, 0]
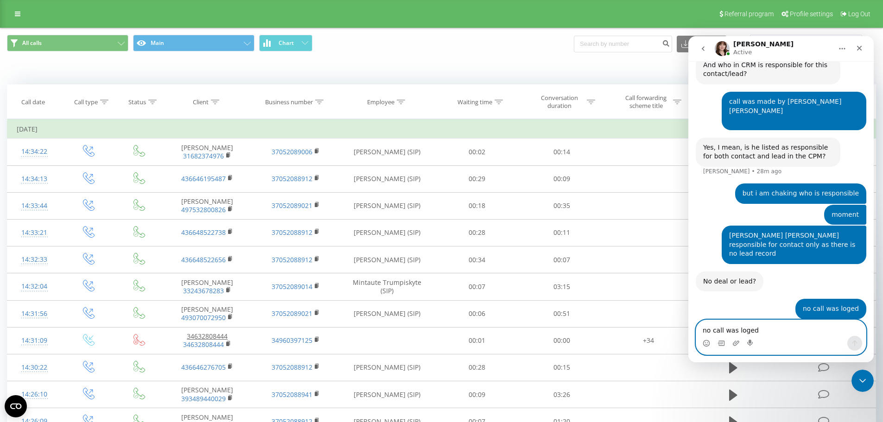
click at [767, 330] on textarea "no call was loged" at bounding box center [781, 328] width 170 height 16
click at [805, 328] on textarea "as far as i know there is no other exsamples." at bounding box center [781, 328] width 170 height 16
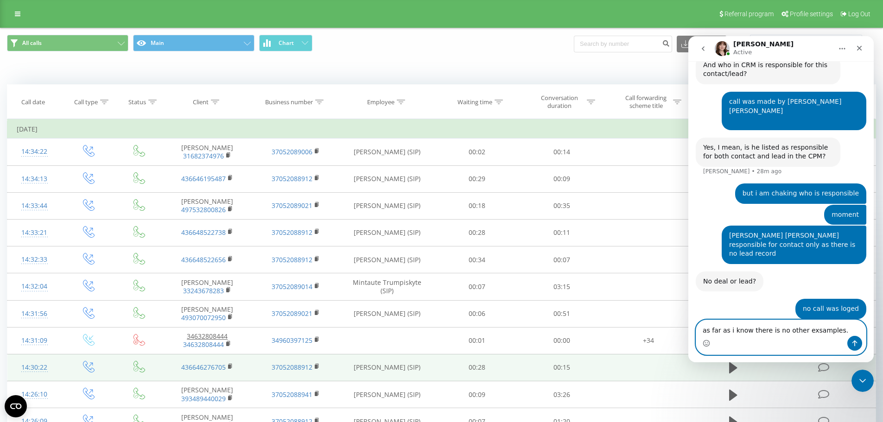
type textarea "as far as i know there is no other examples."
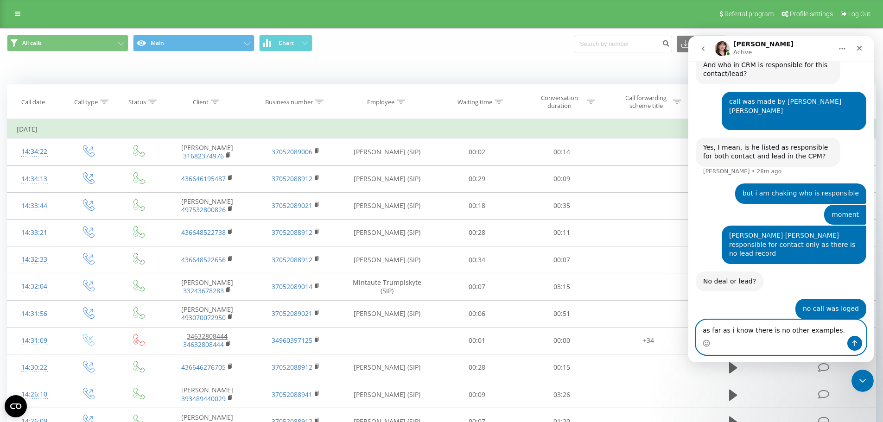
click at [775, 329] on textarea "as far as i know there is no other examples." at bounding box center [781, 328] width 170 height 16
type textarea "ok, thank you."
drag, startPoint x: 852, startPoint y: 343, endPoint x: 827, endPoint y: 339, distance: 25.4
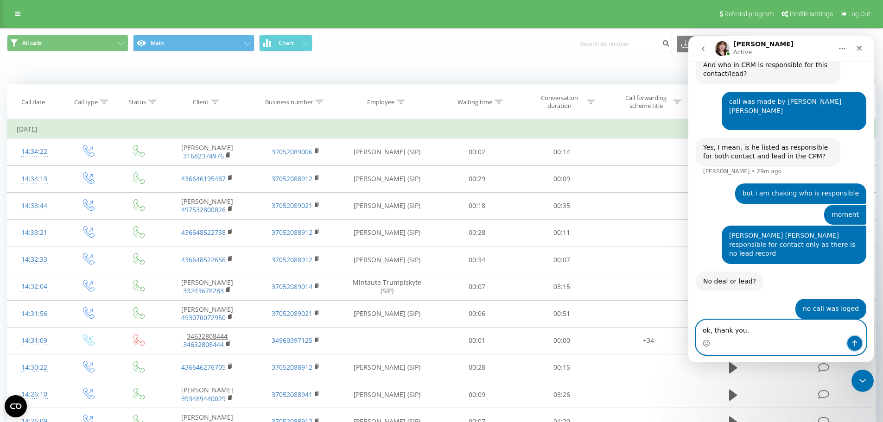
click at [852, 343] on icon "Send a message…" at bounding box center [854, 343] width 7 height 7
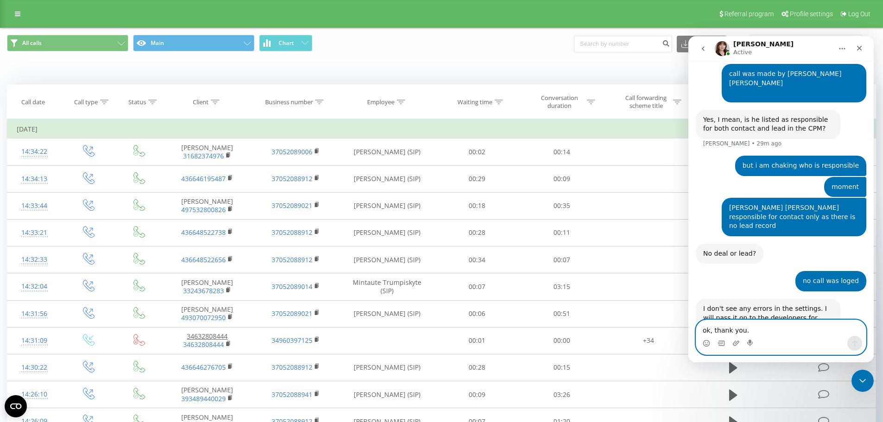
click at [742, 327] on textarea "ok, thank you." at bounding box center [781, 328] width 170 height 16
